Goal: Task Accomplishment & Management: Manage account settings

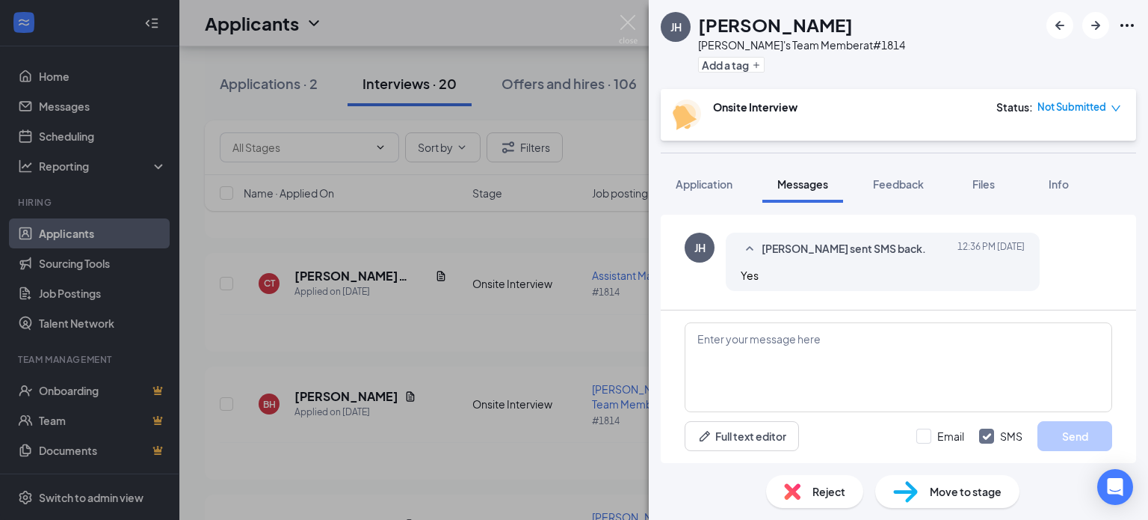
scroll to position [707, 0]
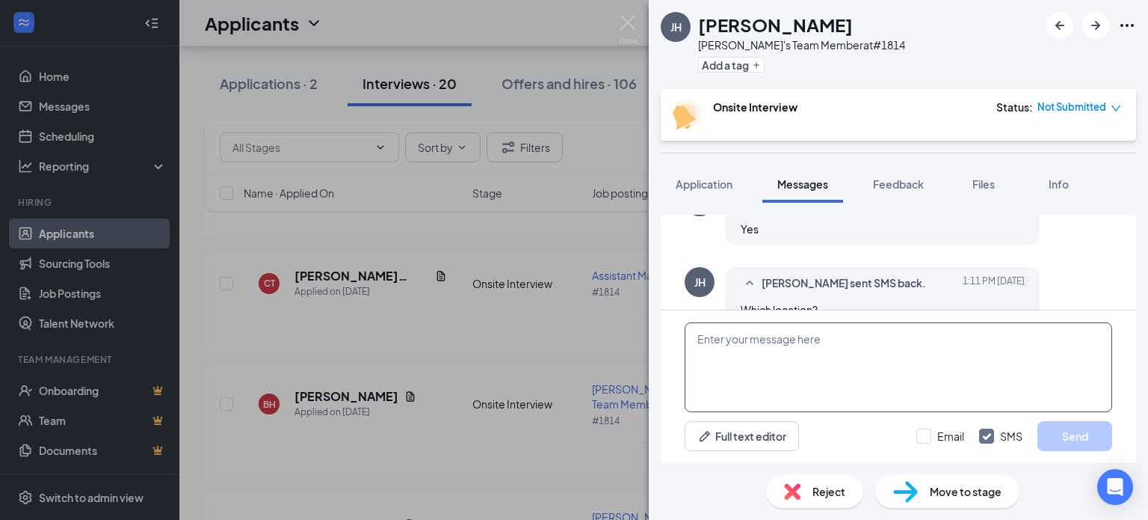
click at [915, 369] on textarea at bounding box center [899, 367] width 428 height 90
type textarea "It will be at [STREET_ADDRESS]"
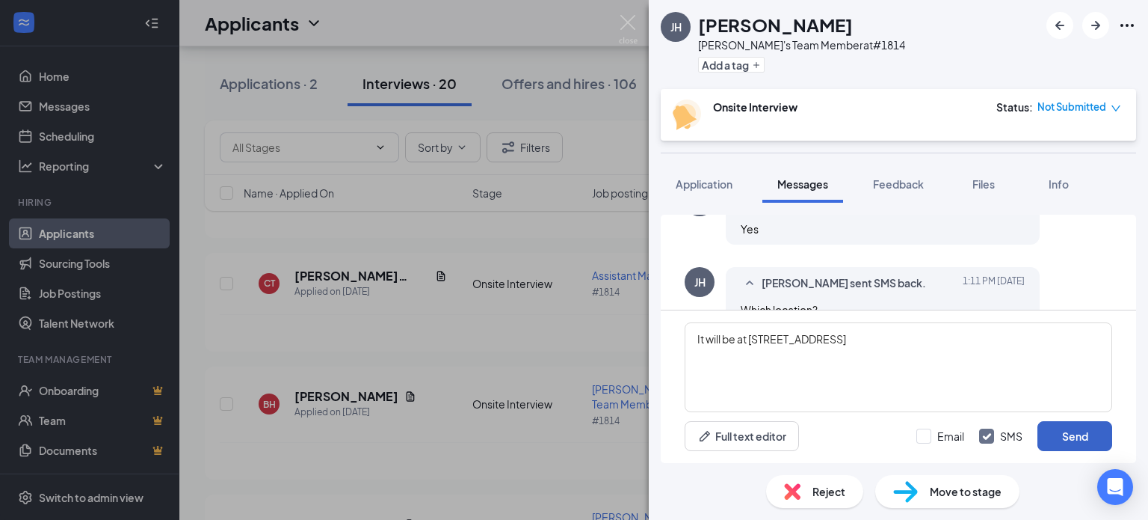
click at [1045, 430] on button "Send" at bounding box center [1075, 436] width 75 height 30
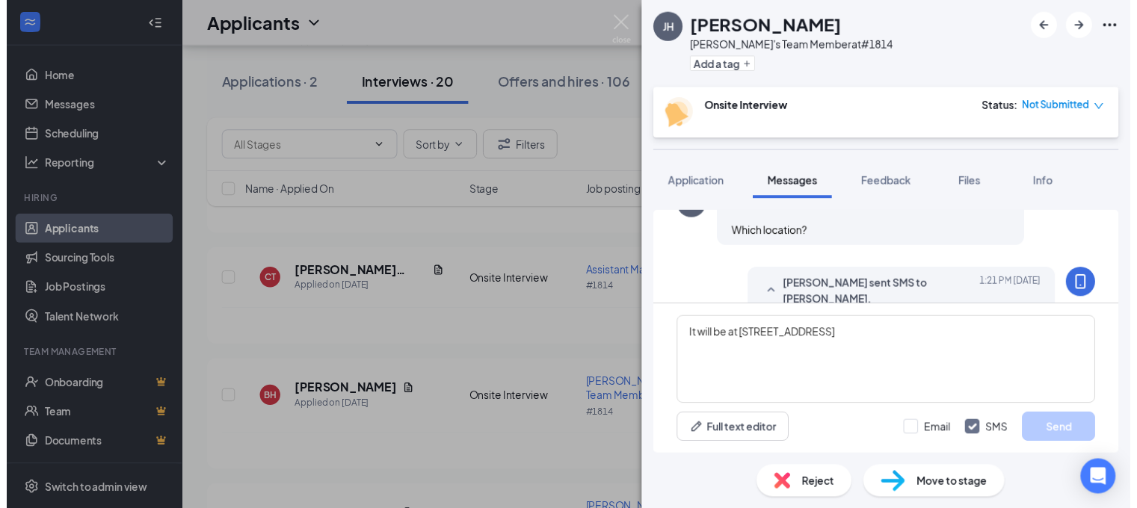
scroll to position [788, 0]
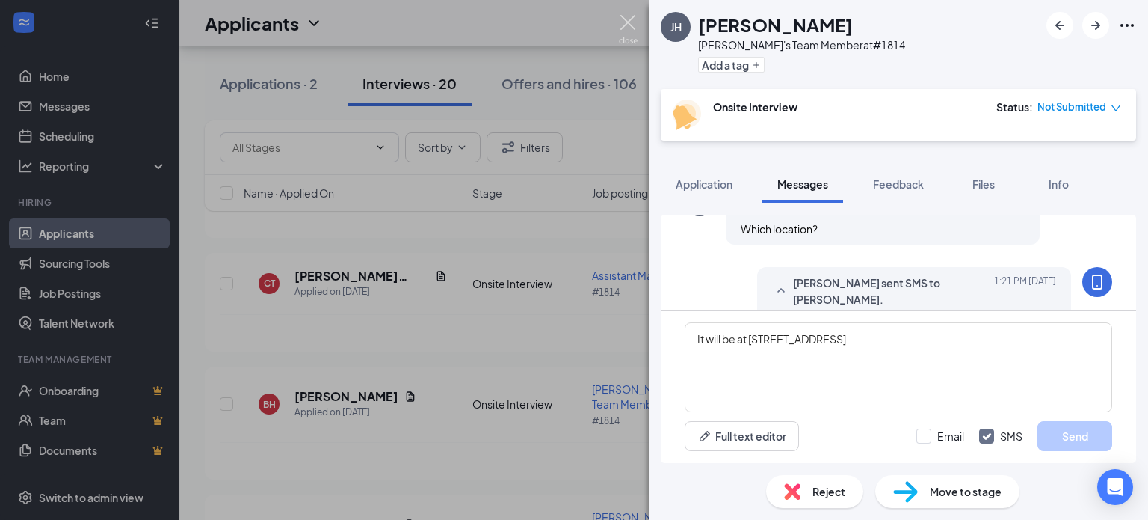
click at [635, 22] on img at bounding box center [628, 29] width 19 height 29
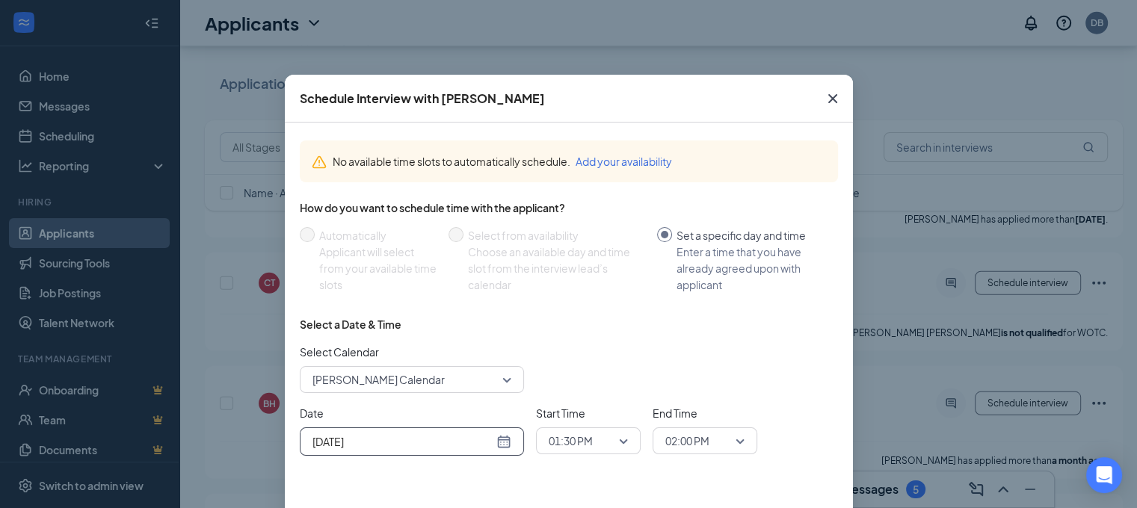
click at [497, 439] on div "[DATE]" at bounding box center [411, 442] width 199 height 16
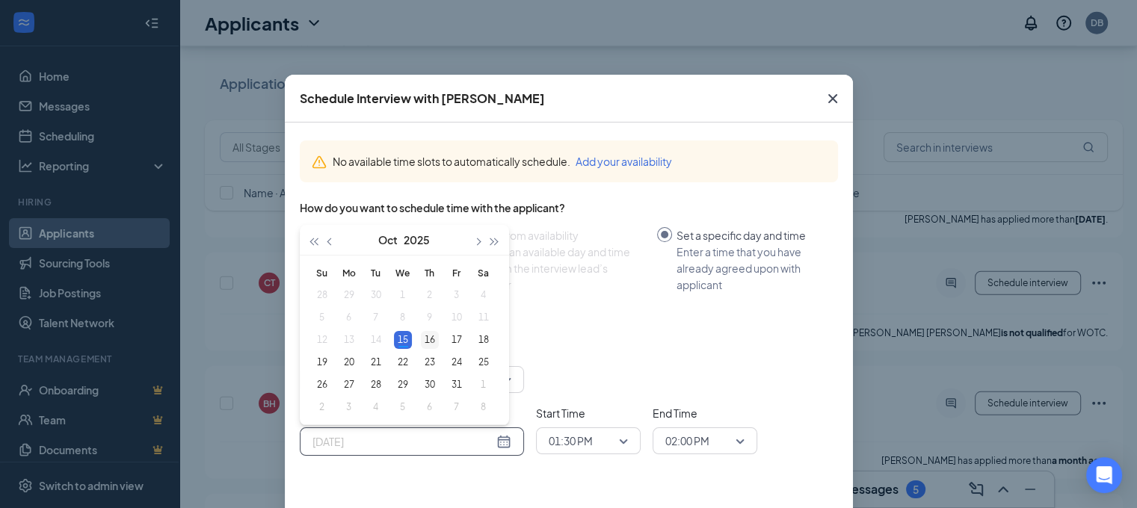
type input "[DATE]"
click at [431, 337] on div "16" at bounding box center [430, 340] width 18 height 18
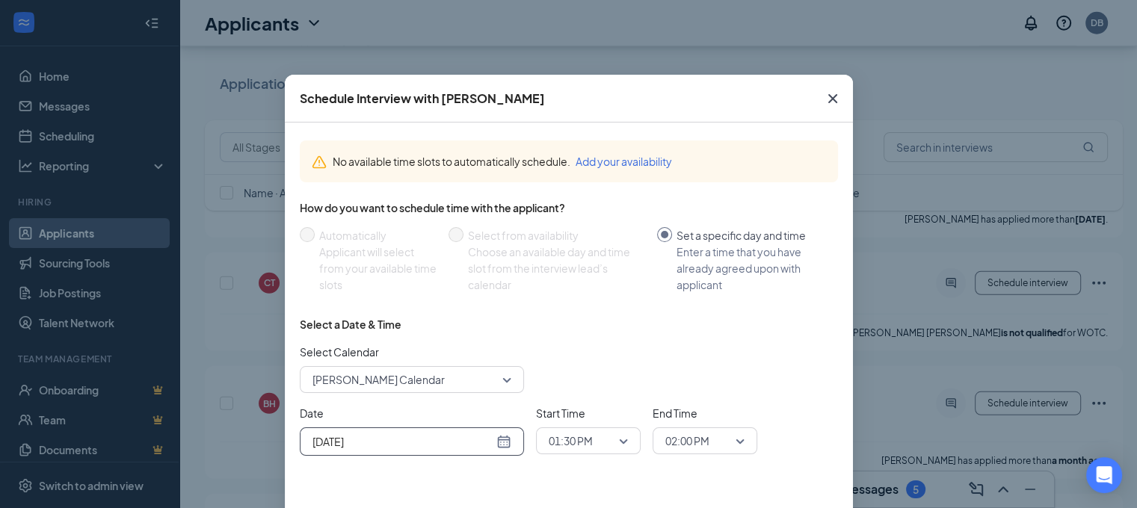
click at [620, 441] on span "01:30 PM" at bounding box center [588, 441] width 79 height 22
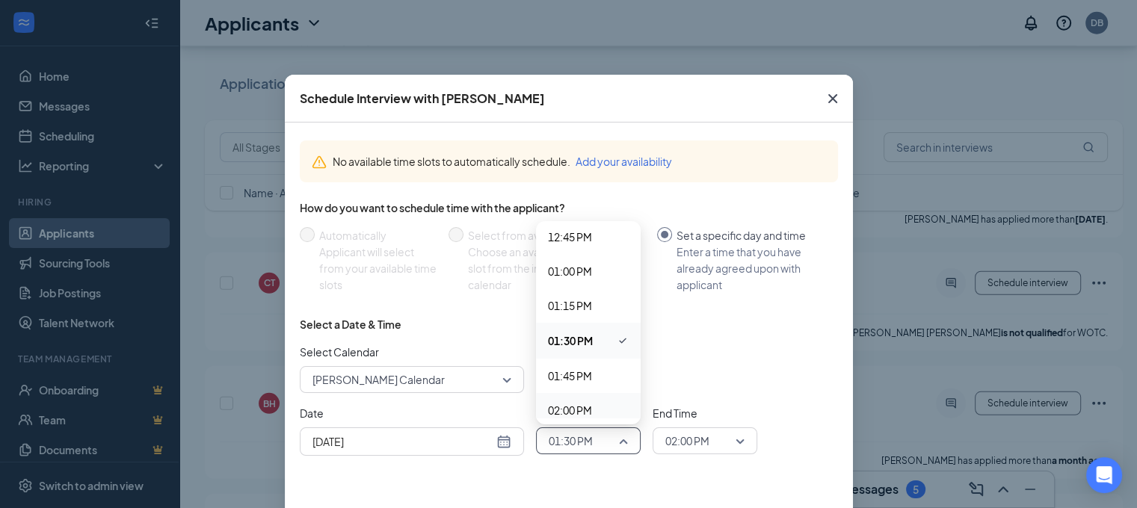
click at [565, 415] on span "02:00 PM" at bounding box center [570, 410] width 44 height 16
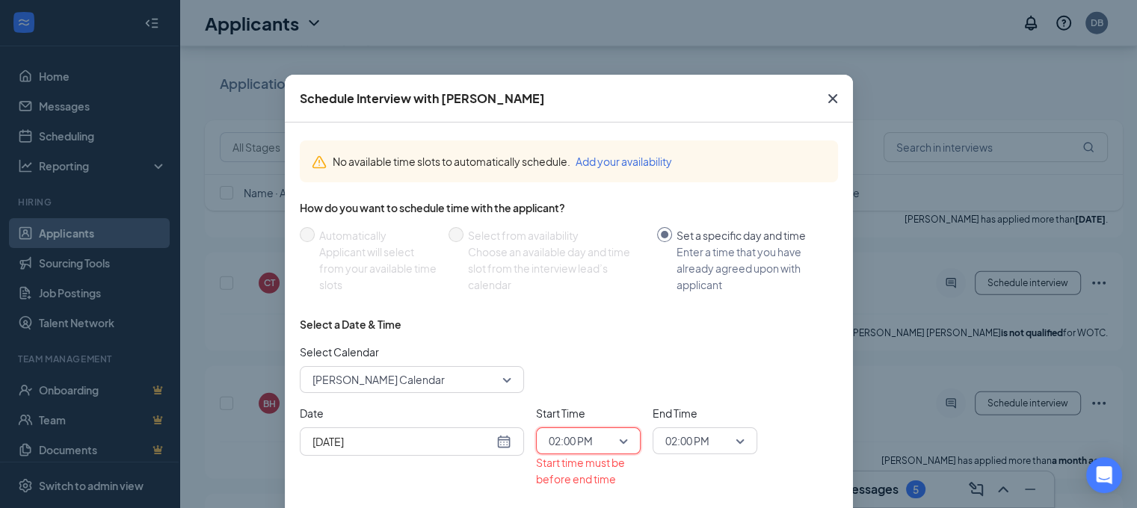
click at [741, 443] on div "02:00 PM" at bounding box center [705, 441] width 105 height 27
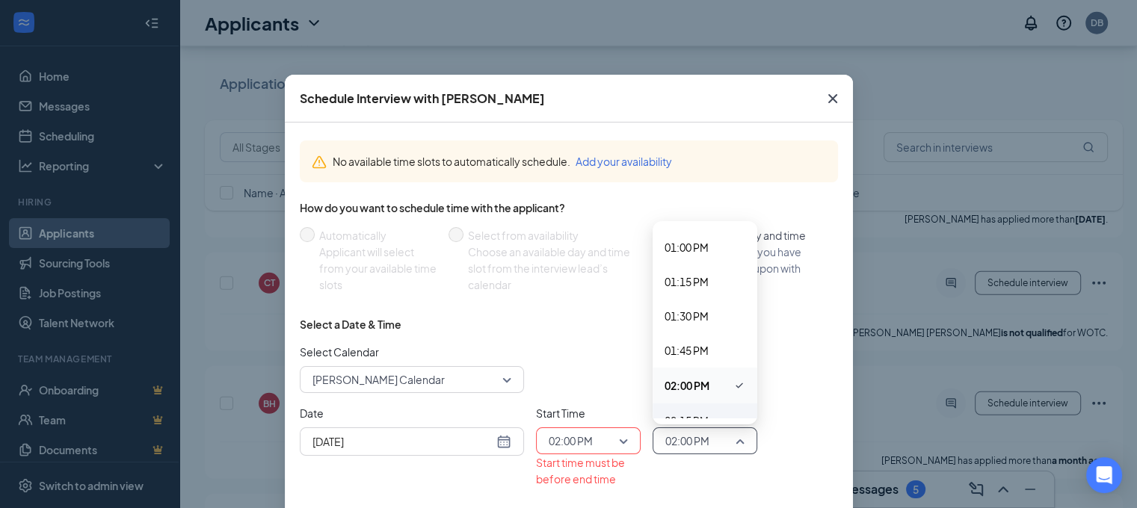
scroll to position [1800, 0]
click at [690, 404] on span "02:15 PM" at bounding box center [687, 406] width 44 height 16
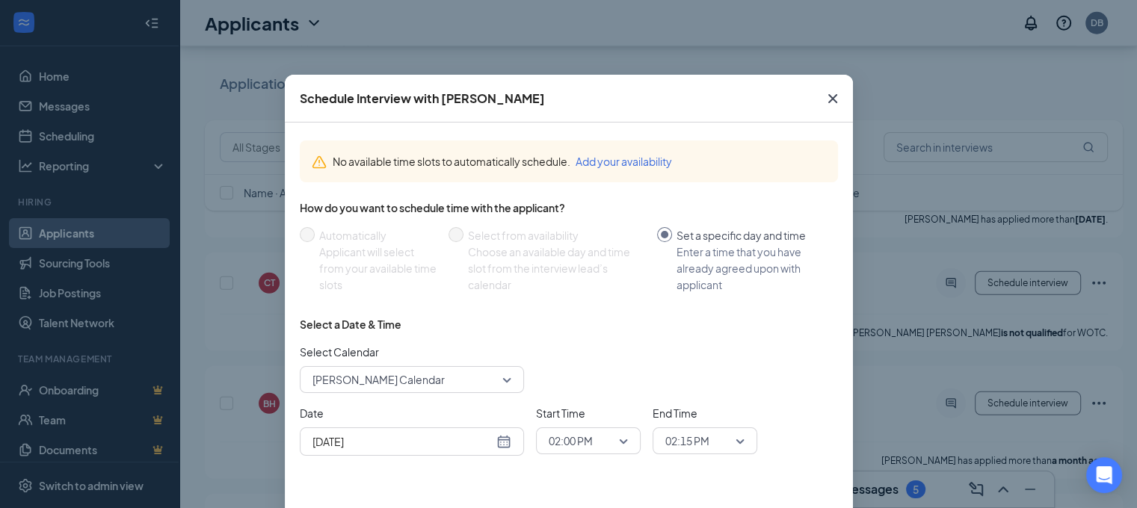
scroll to position [69, 0]
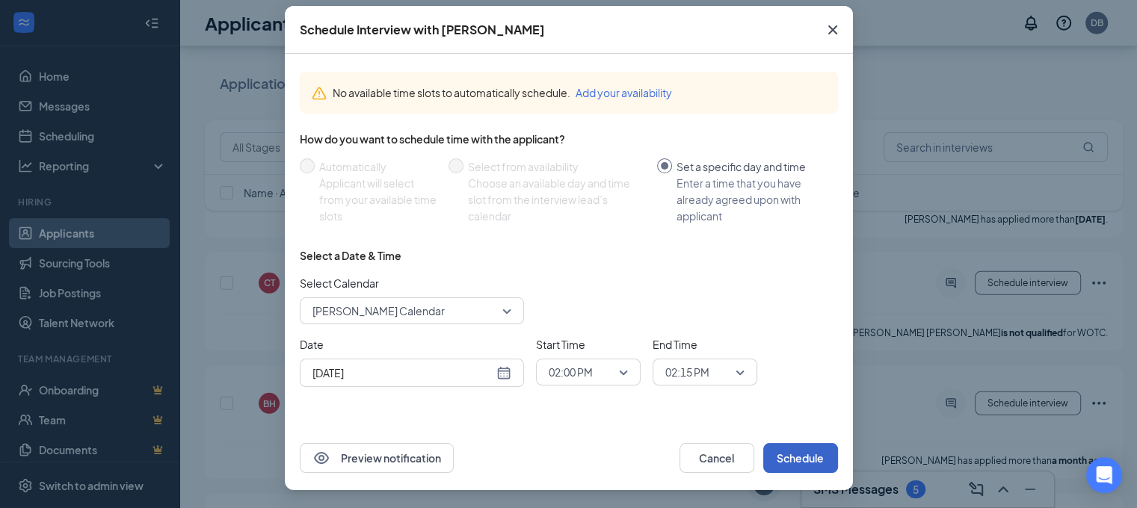
click at [807, 460] on button "Schedule" at bounding box center [800, 458] width 75 height 30
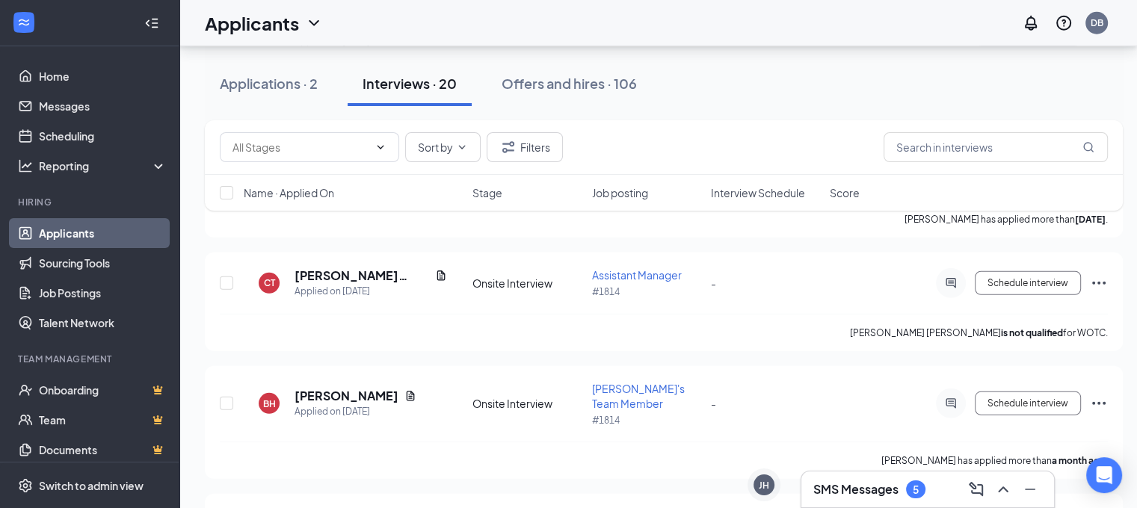
click at [872, 487] on h3 "SMS Messages" at bounding box center [855, 489] width 85 height 16
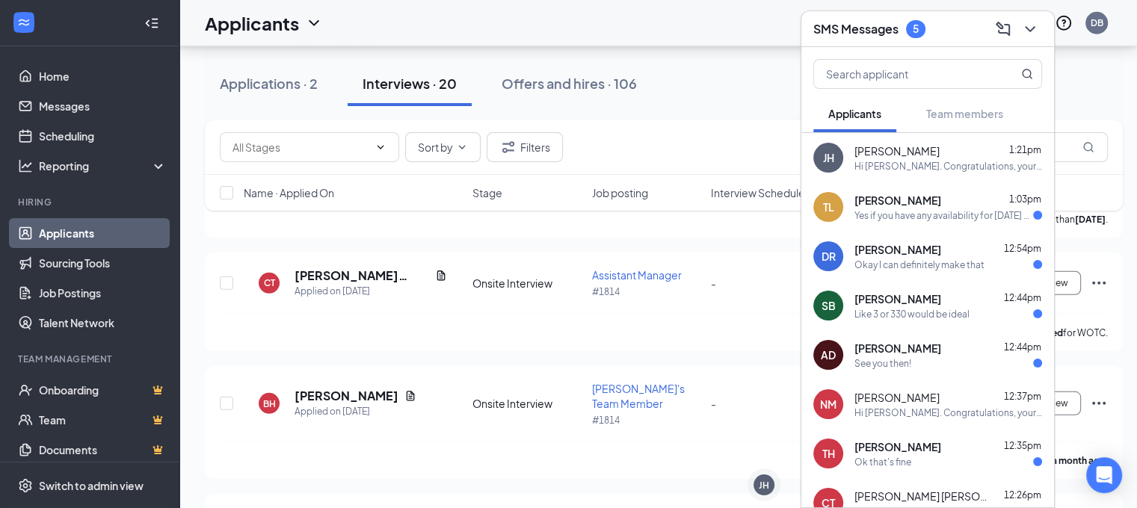
click at [915, 354] on span "[PERSON_NAME]" at bounding box center [897, 348] width 87 height 15
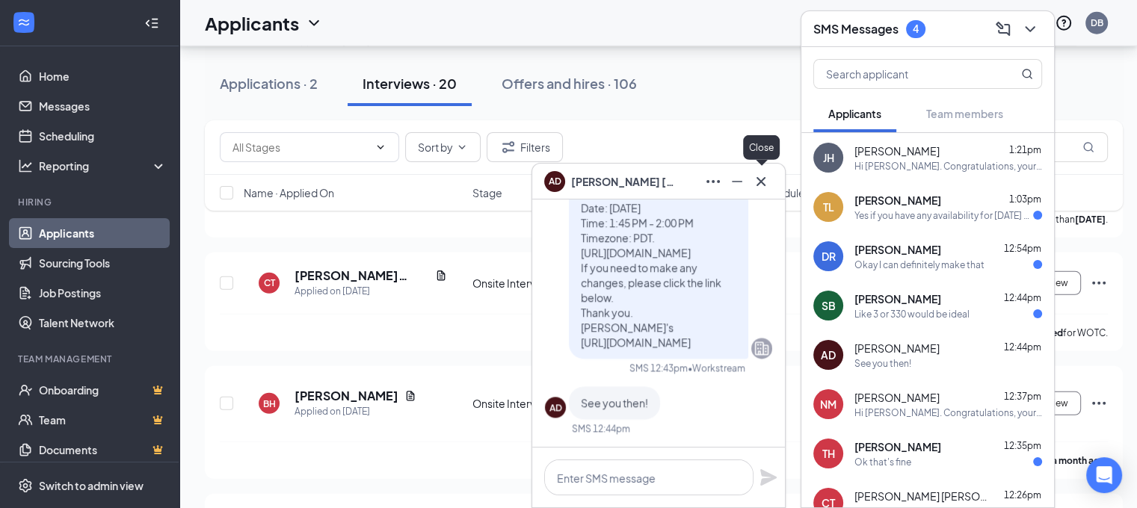
click at [768, 183] on icon "Cross" at bounding box center [761, 182] width 18 height 18
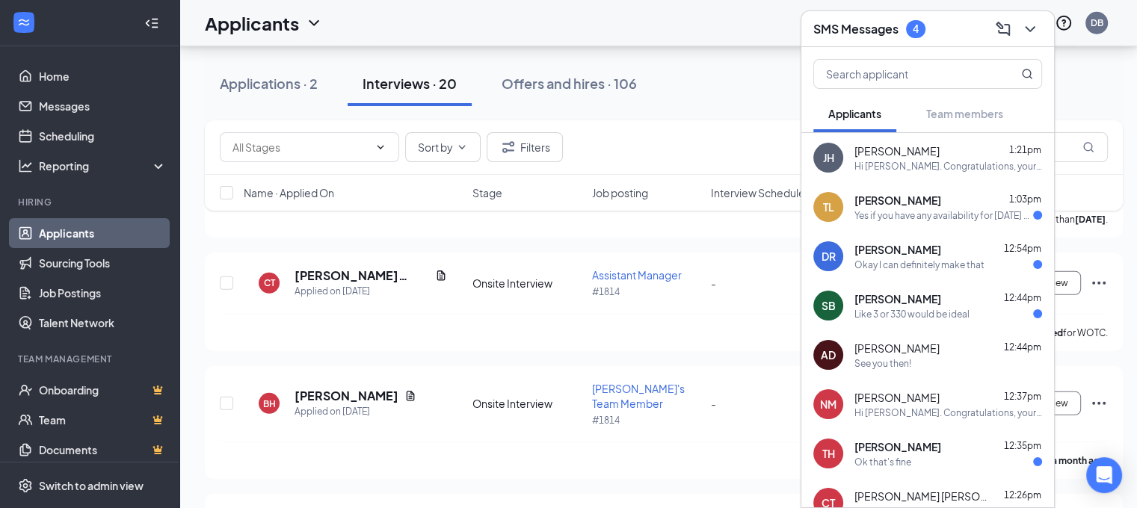
click at [906, 450] on div "[PERSON_NAME] 12:35pm" at bounding box center [948, 447] width 188 height 15
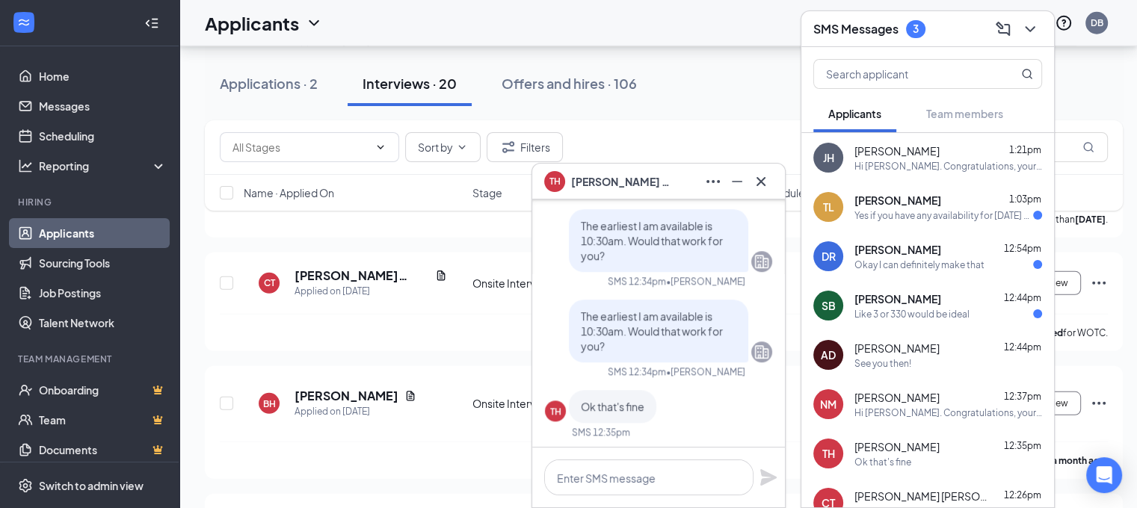
scroll to position [0, 0]
click at [613, 485] on textarea at bounding box center [648, 478] width 209 height 36
click at [707, 481] on textarea at bounding box center [648, 478] width 209 height 36
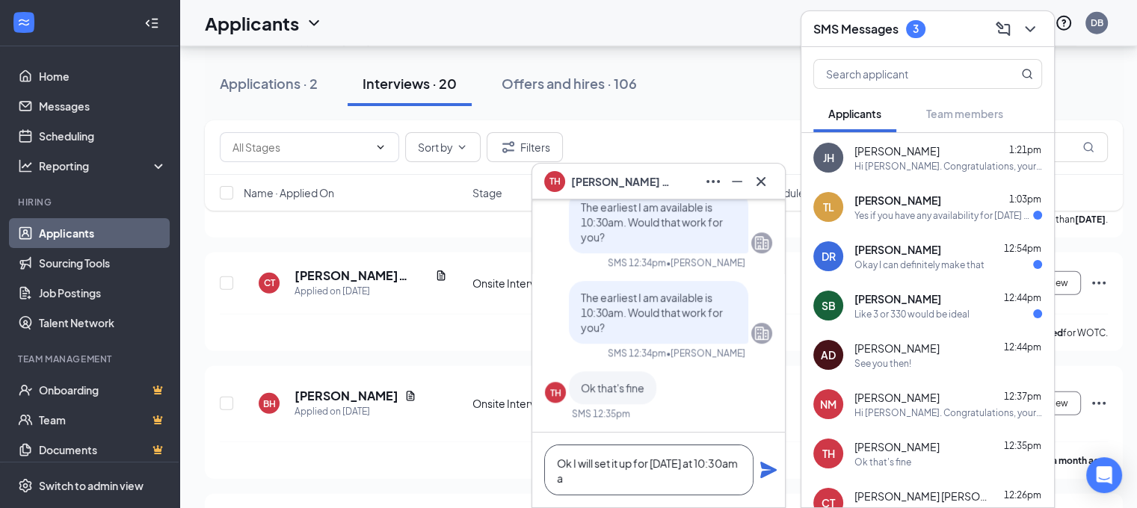
scroll to position [-14, 0]
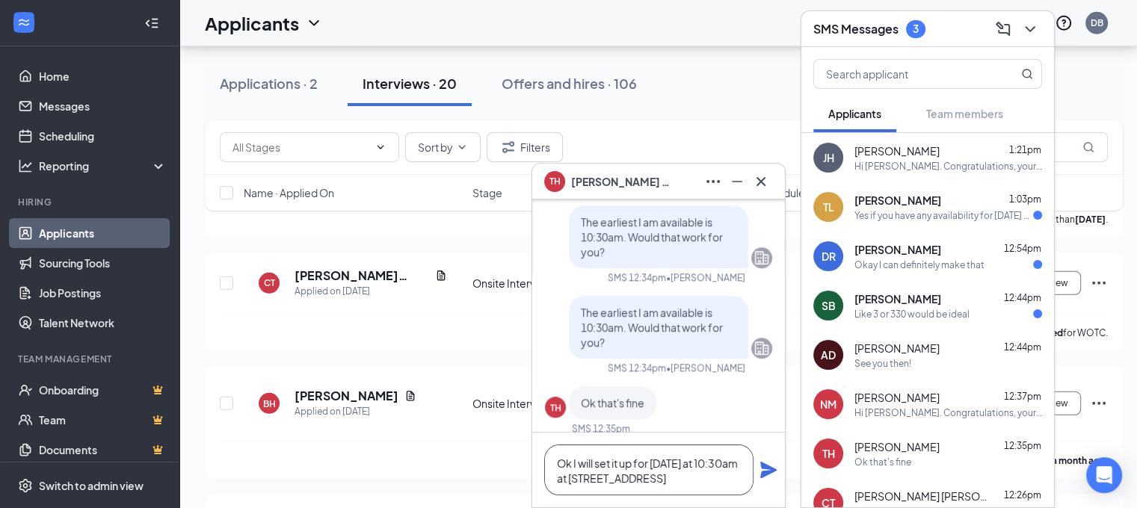
type textarea "Ok I will set it up for [DATE] at 10:30am at [STREET_ADDRESS]"
click at [771, 469] on icon "Plane" at bounding box center [768, 470] width 16 height 16
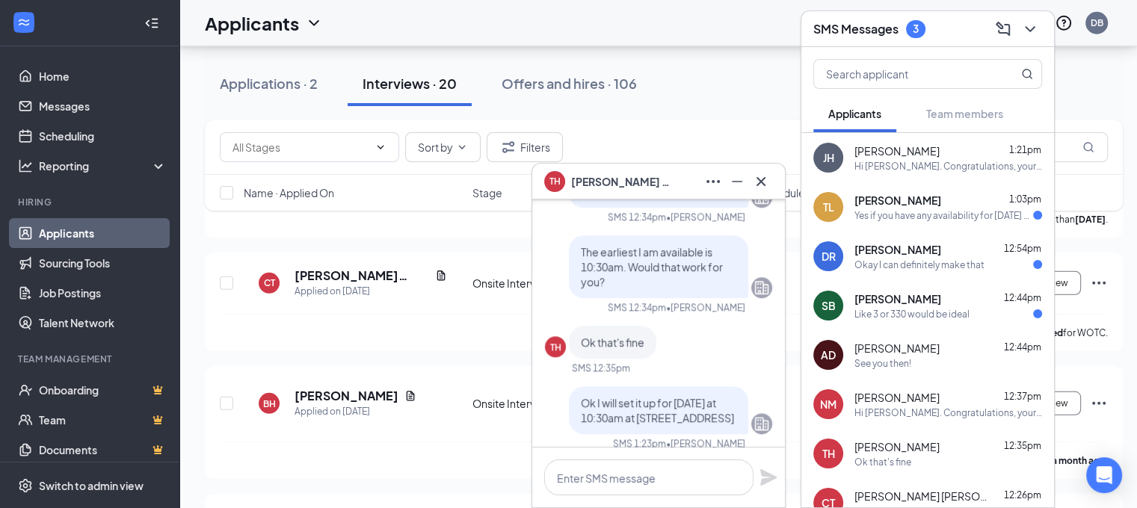
scroll to position [0, 0]
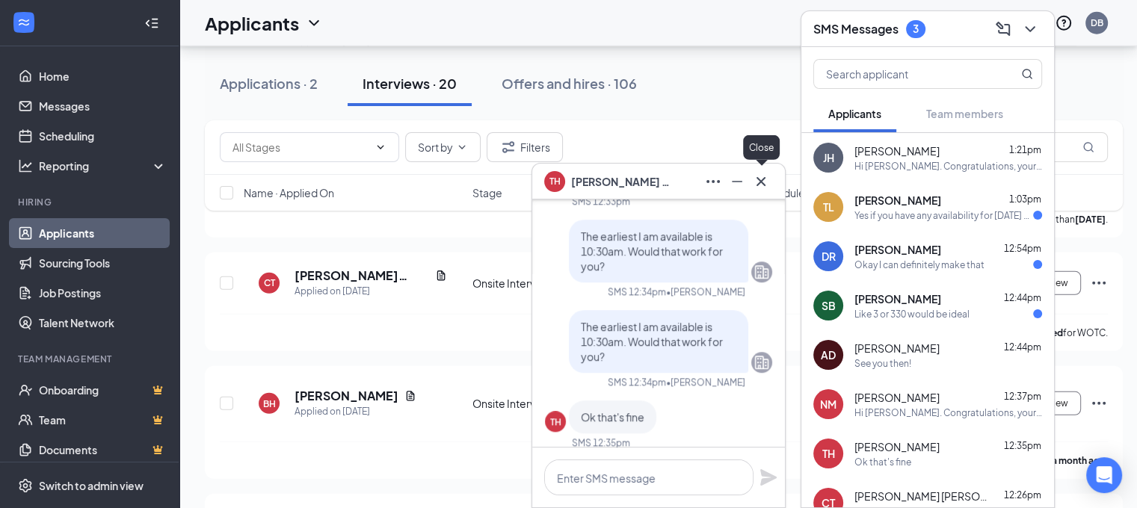
click at [760, 184] on icon "Cross" at bounding box center [761, 182] width 18 height 18
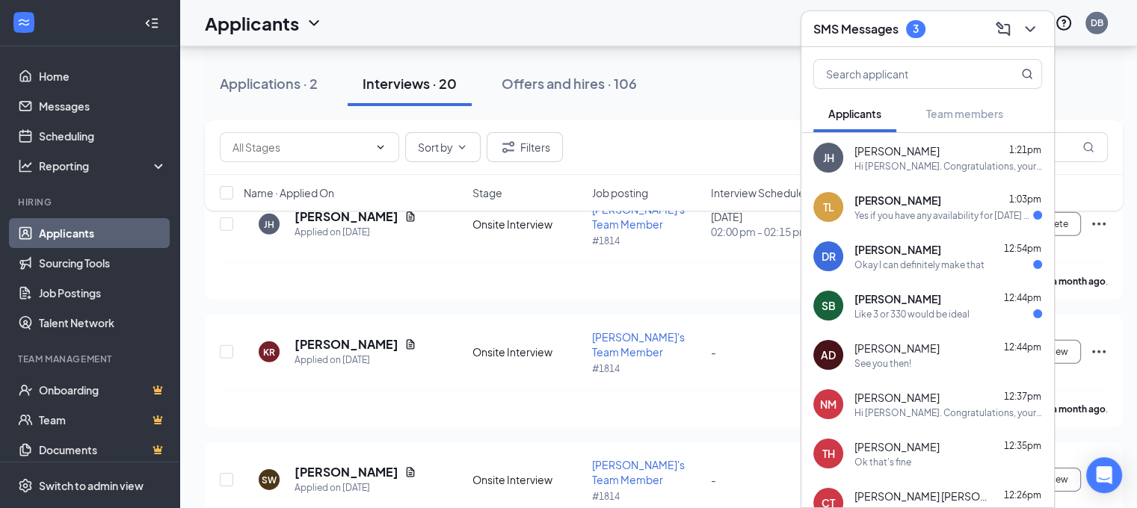
scroll to position [4600, 0]
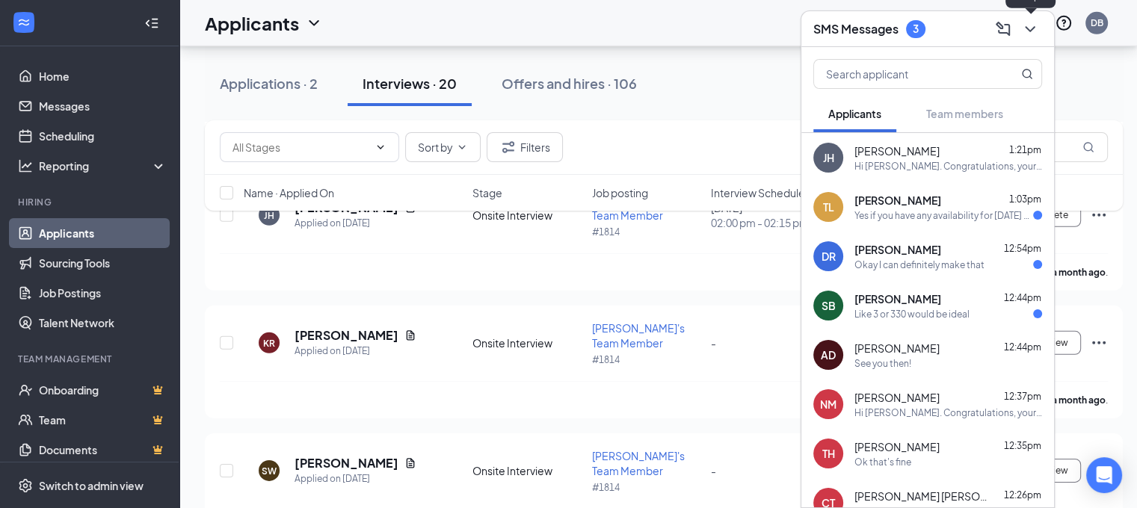
click at [1030, 31] on icon "ChevronDown" at bounding box center [1030, 29] width 10 height 6
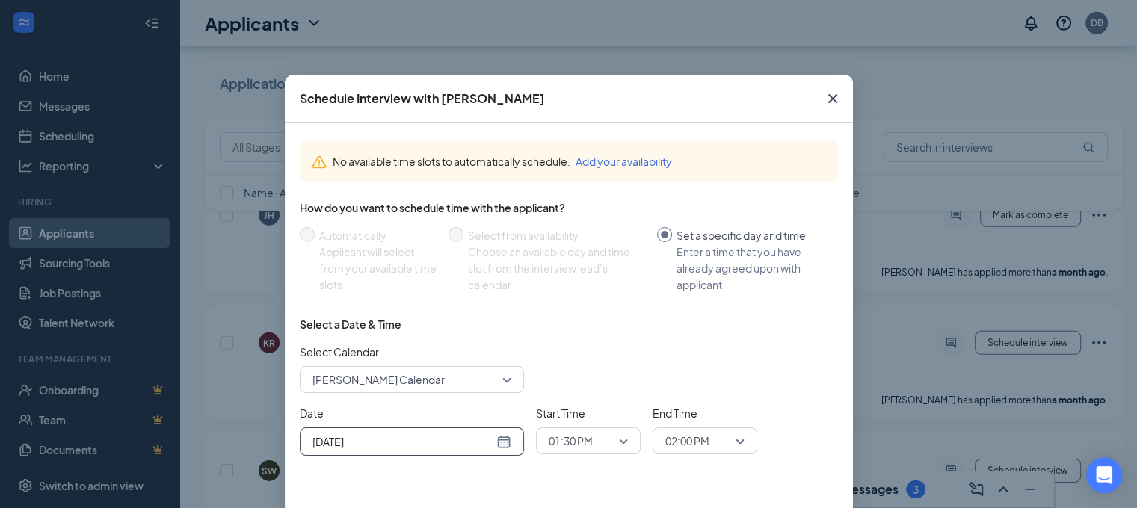
click at [502, 442] on div "[DATE]" at bounding box center [411, 442] width 199 height 16
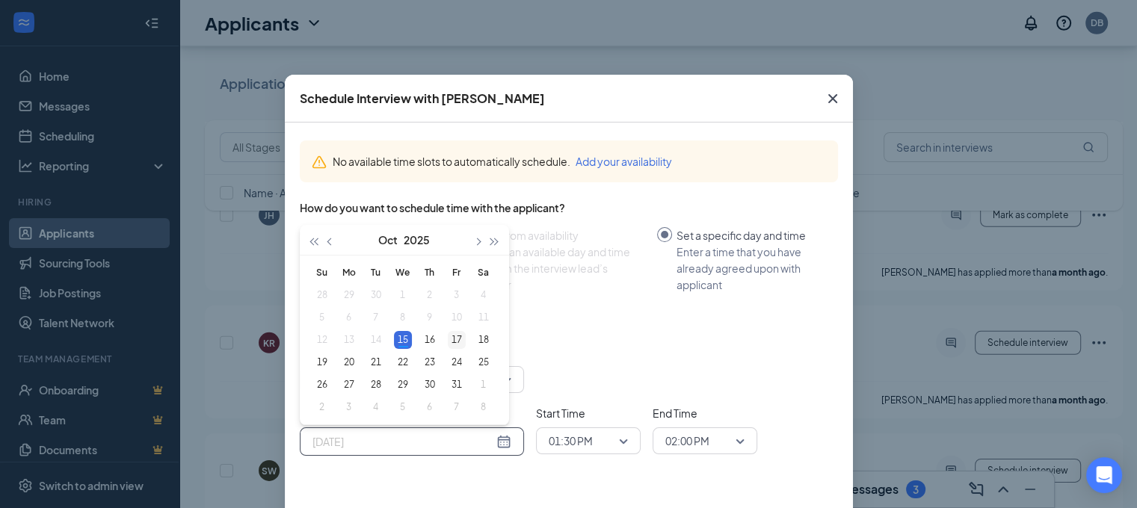
type input "[DATE]"
click at [455, 342] on div "17" at bounding box center [457, 340] width 18 height 18
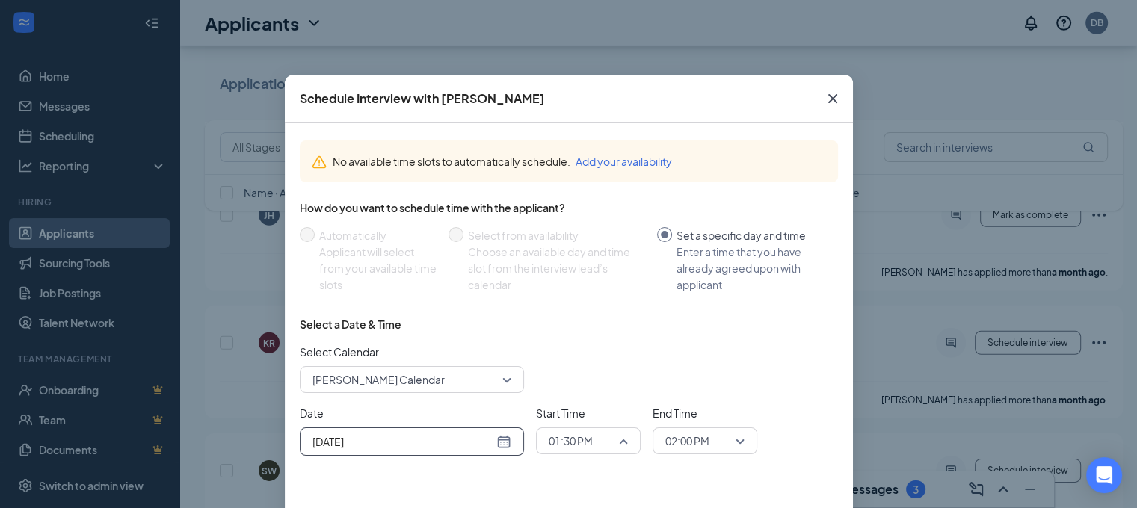
click at [599, 440] on span "01:30 PM" at bounding box center [582, 441] width 66 height 22
click at [586, 250] on span "10:30 AM" at bounding box center [570, 255] width 44 height 16
click at [715, 444] on span "02:00 PM" at bounding box center [698, 441] width 66 height 22
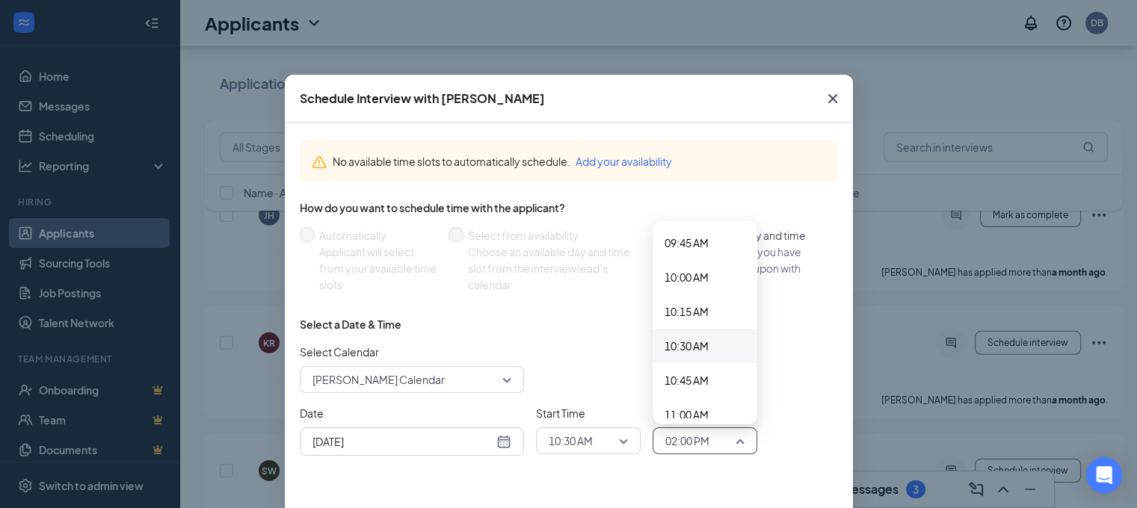
scroll to position [1355, 0]
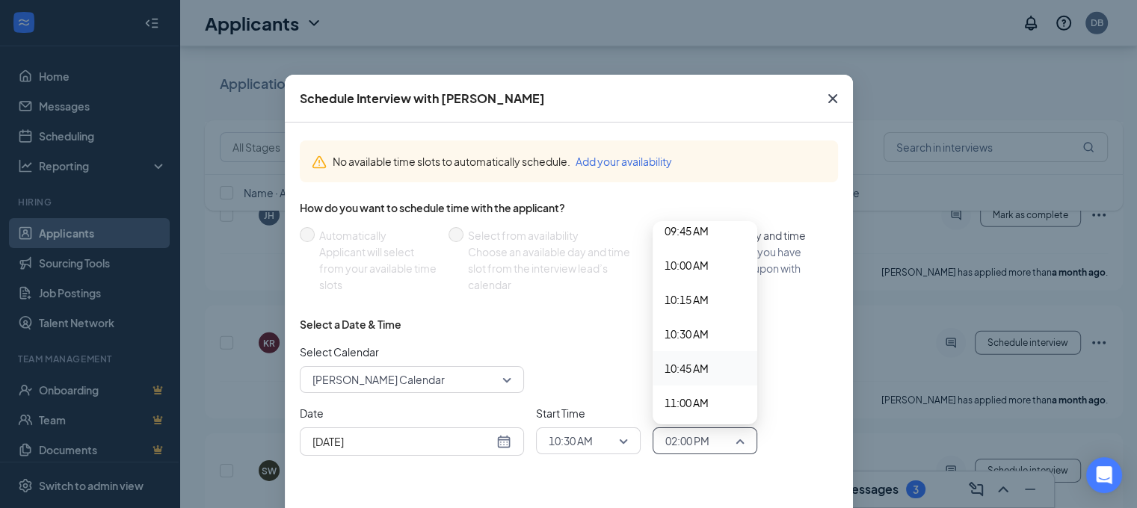
click at [708, 368] on span "10:45 AM" at bounding box center [705, 368] width 81 height 16
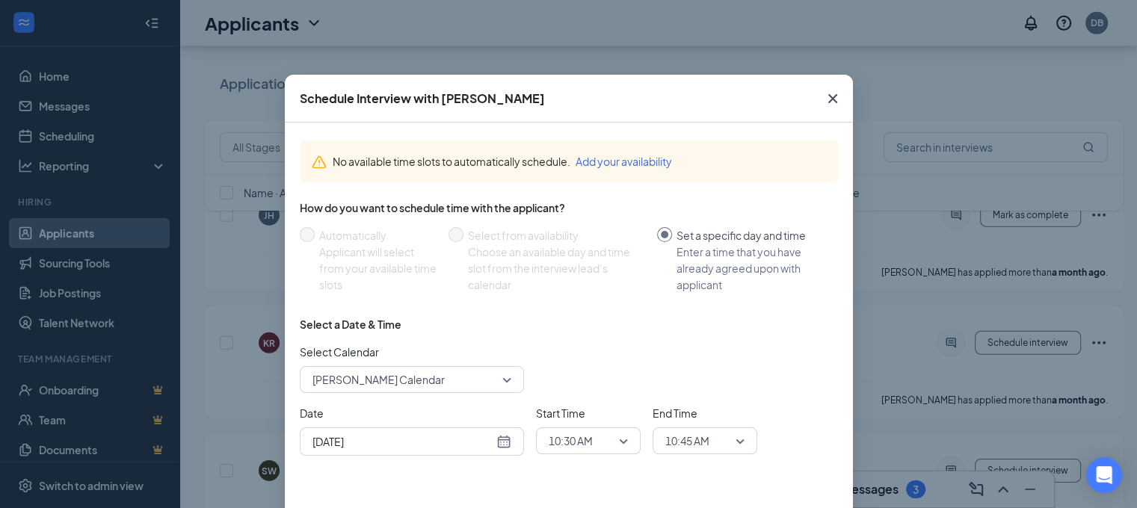
scroll to position [69, 0]
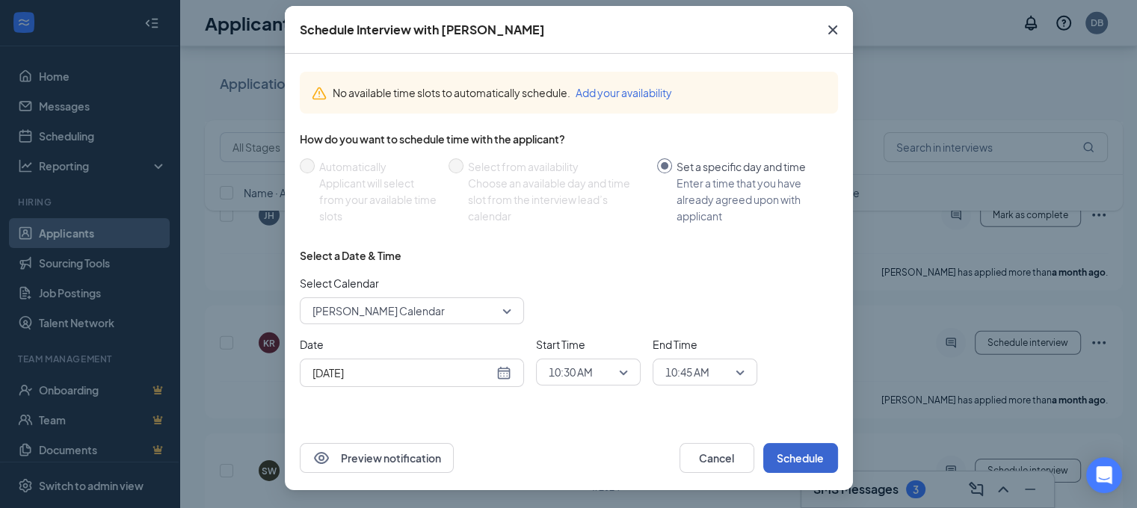
drag, startPoint x: 794, startPoint y: 442, endPoint x: 800, endPoint y: 460, distance: 19.6
click at [797, 447] on div "Preview notification Cancel Schedule" at bounding box center [569, 458] width 568 height 64
click at [801, 462] on button "Schedule" at bounding box center [800, 458] width 75 height 30
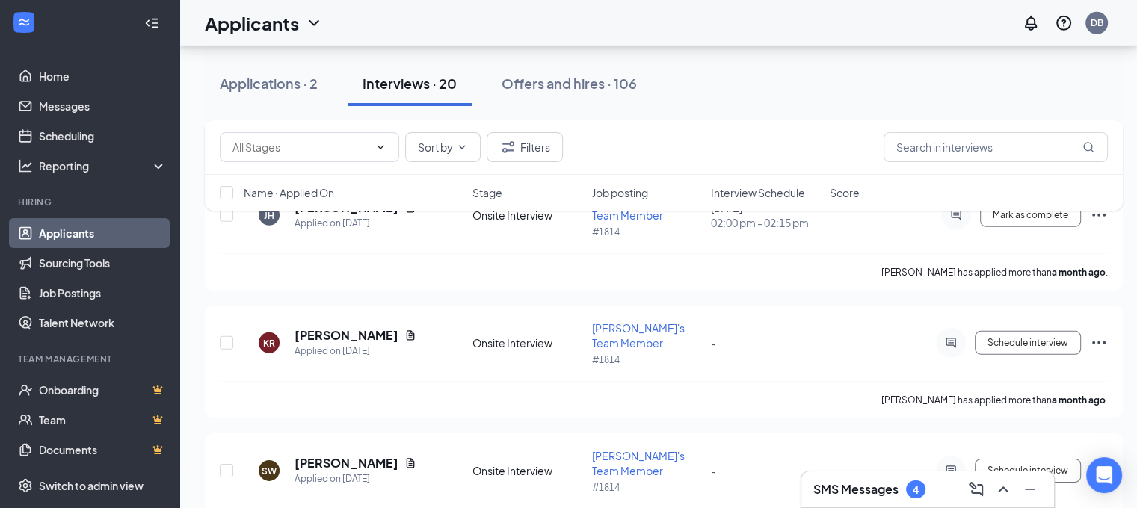
click at [843, 483] on h3 "SMS Messages" at bounding box center [855, 489] width 85 height 16
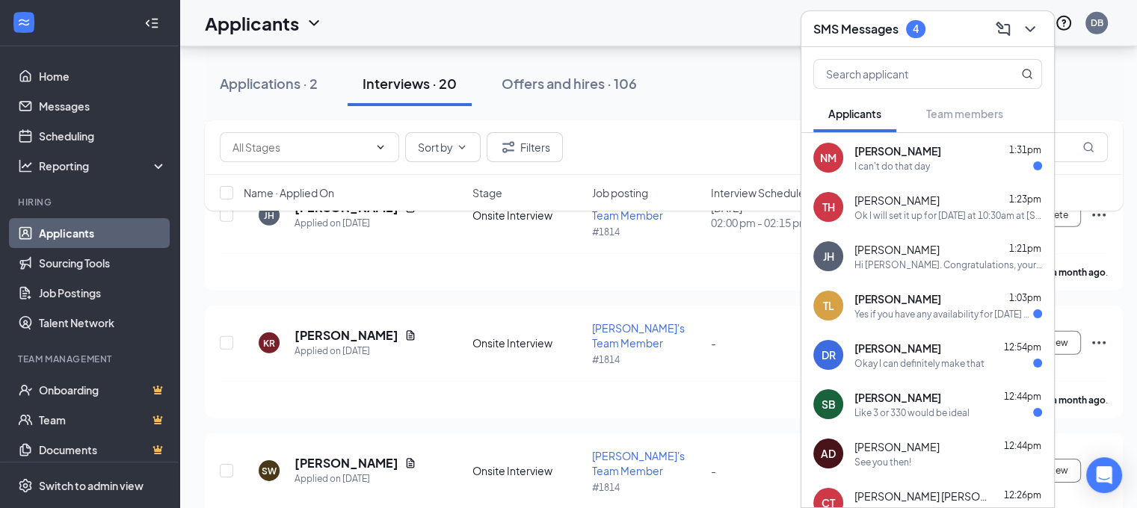
click at [949, 170] on div "I can't do that day" at bounding box center [948, 166] width 188 height 13
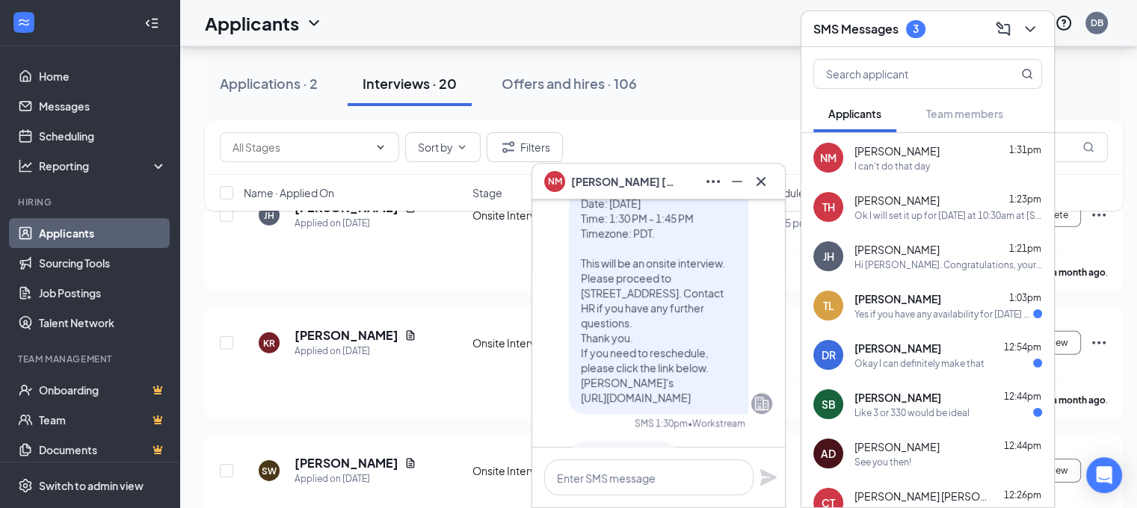
scroll to position [0, 0]
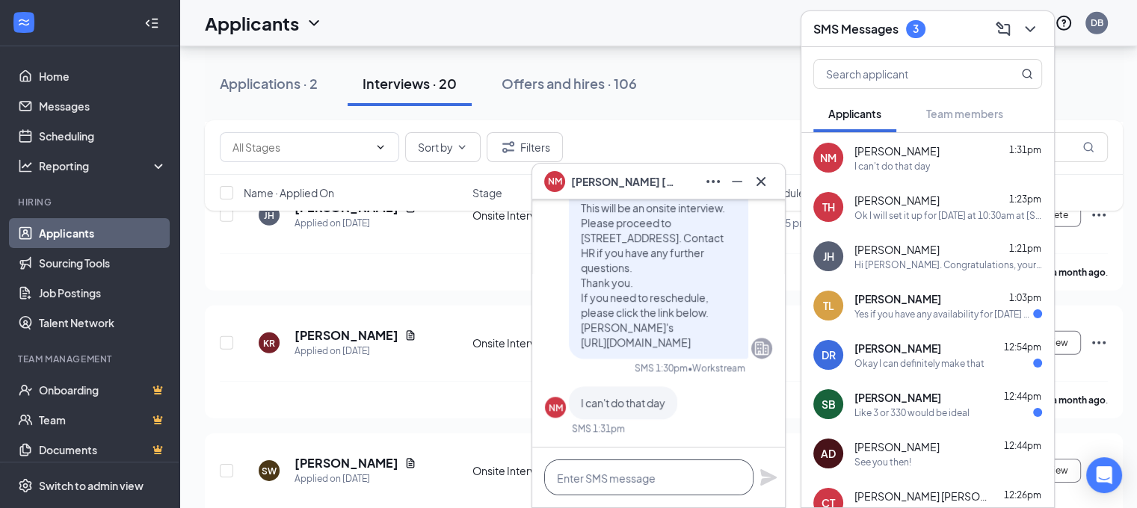
click at [697, 479] on textarea at bounding box center [648, 478] width 209 height 36
type textarea "Y"
type textarea "What day works better for you?"
click at [763, 474] on icon "Plane" at bounding box center [768, 477] width 16 height 16
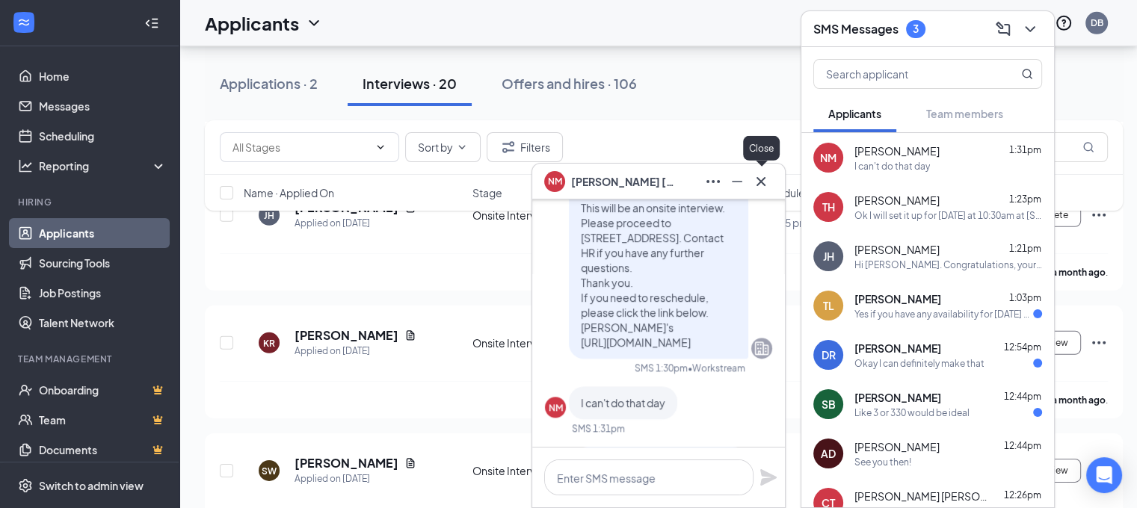
click at [768, 187] on icon "Cross" at bounding box center [761, 182] width 18 height 18
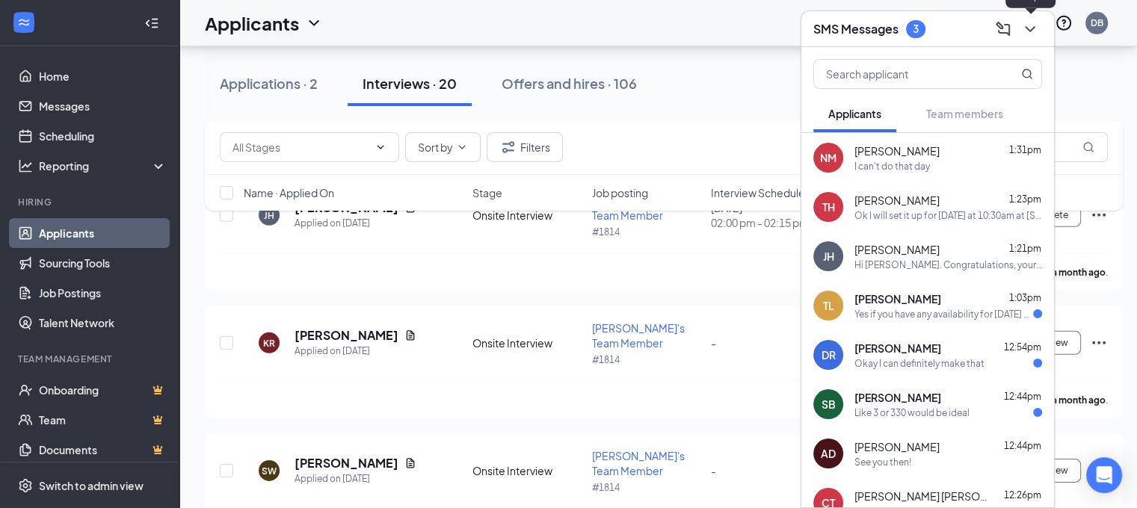
click at [1038, 33] on icon "ChevronDown" at bounding box center [1030, 29] width 18 height 18
